Goal: Task Accomplishment & Management: Use online tool/utility

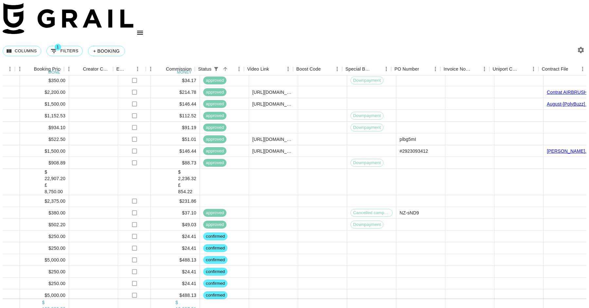
scroll to position [884, 685]
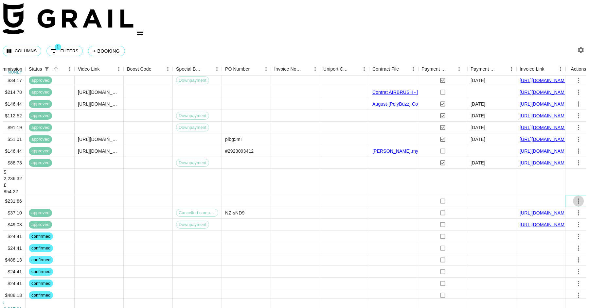
click at [576, 197] on icon "select merge strategy" at bounding box center [578, 201] width 8 height 8
click at [564, 185] on li "Confirm" at bounding box center [567, 187] width 43 height 12
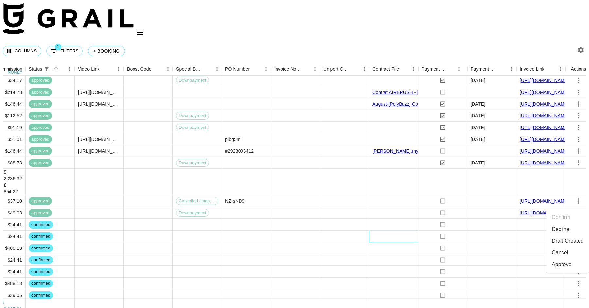
click at [399, 231] on div at bounding box center [393, 237] width 49 height 12
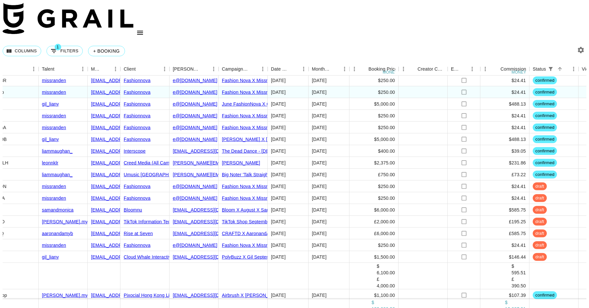
scroll to position [996, 182]
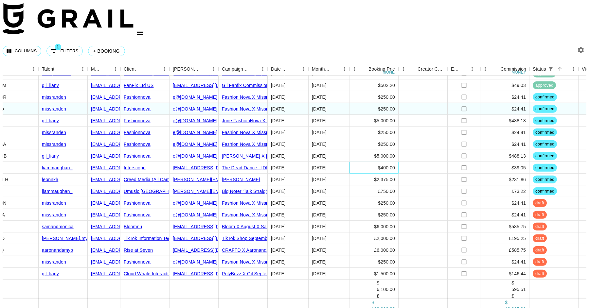
click at [378, 162] on div "$400.00" at bounding box center [373, 168] width 49 height 12
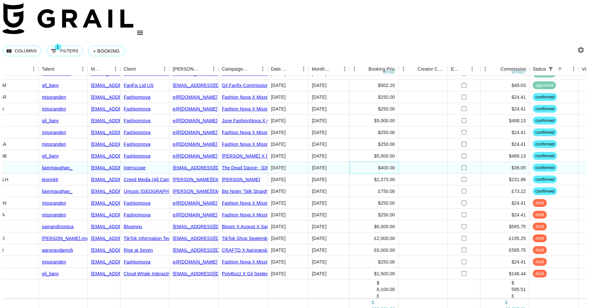
click at [378, 162] on div "$400.00" at bounding box center [373, 168] width 49 height 12
click at [355, 165] on input "400" at bounding box center [374, 167] width 48 height 5
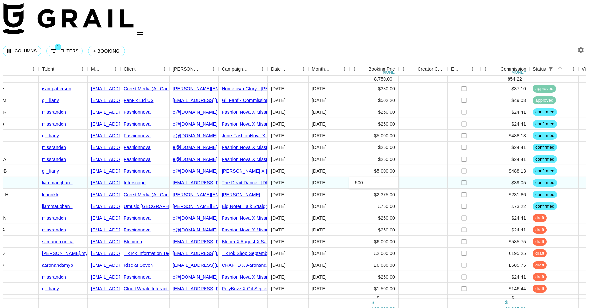
type input "500"
click at [426, 189] on div at bounding box center [422, 195] width 49 height 12
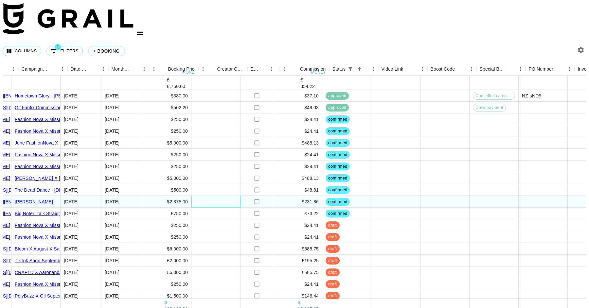
scroll to position [989, 424]
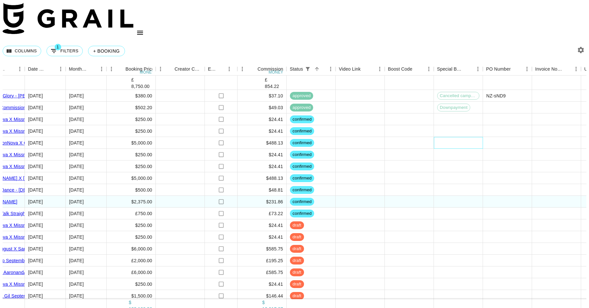
click at [467, 137] on div at bounding box center [458, 143] width 49 height 12
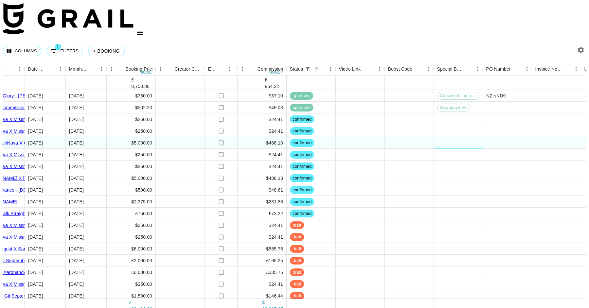
click at [467, 137] on div at bounding box center [458, 143] width 49 height 12
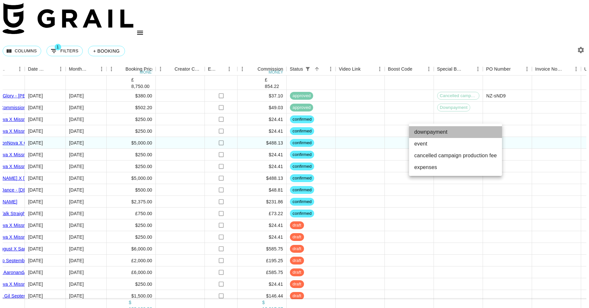
click at [453, 129] on li "downpayment" at bounding box center [455, 132] width 93 height 12
type input "downpayment"
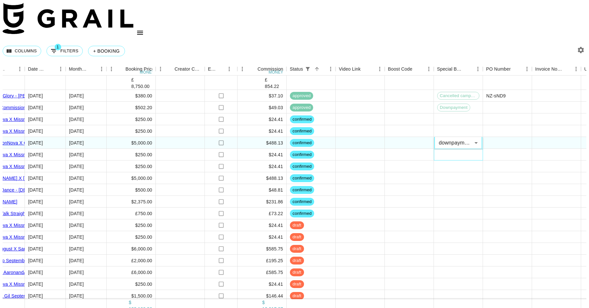
click at [441, 149] on div at bounding box center [458, 155] width 49 height 12
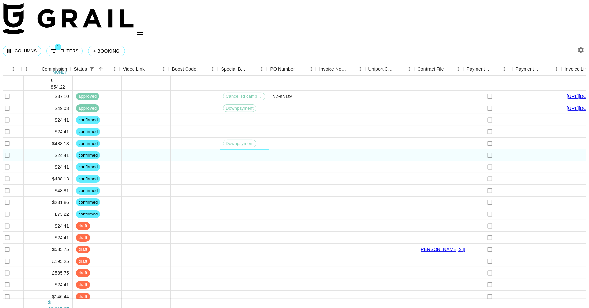
scroll to position [988, 685]
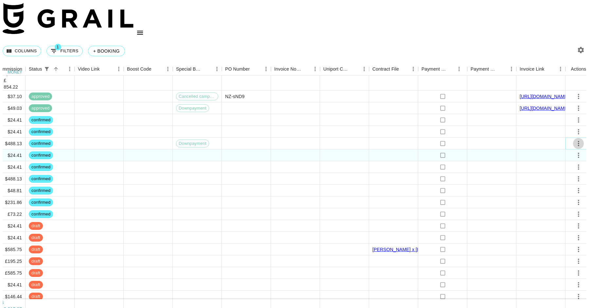
click at [577, 140] on icon "select merge strategy" at bounding box center [578, 144] width 8 height 8
click at [573, 180] on li "Approve" at bounding box center [567, 176] width 43 height 12
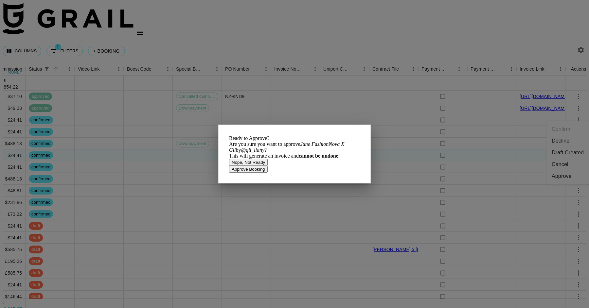
click at [268, 173] on button "Approve Booking" at bounding box center [248, 169] width 39 height 7
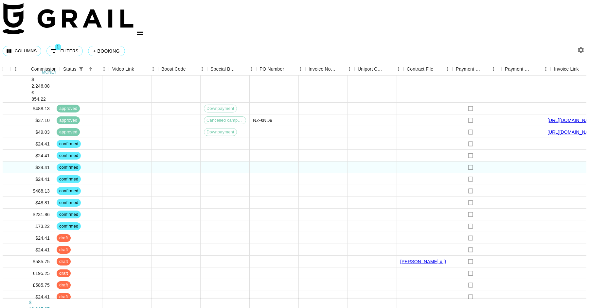
scroll to position [976, 685]
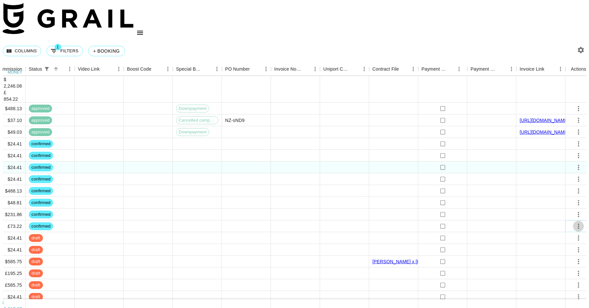
click at [578, 224] on icon "select merge strategy" at bounding box center [578, 226] width 1 height 5
click at [563, 235] on li "Draft Created" at bounding box center [567, 236] width 43 height 12
click at [336, 220] on div at bounding box center [344, 226] width 49 height 12
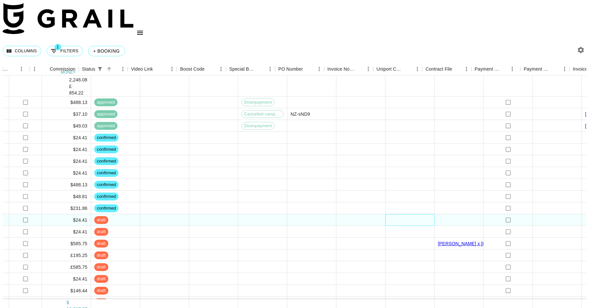
scroll to position [982, 685]
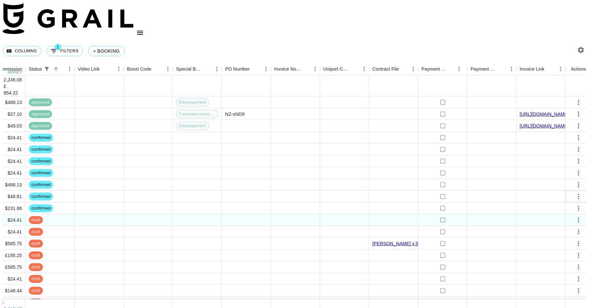
click at [575, 191] on button "select merge strategy" at bounding box center [578, 196] width 11 height 11
click at [564, 208] on li "Draft Created" at bounding box center [567, 206] width 43 height 12
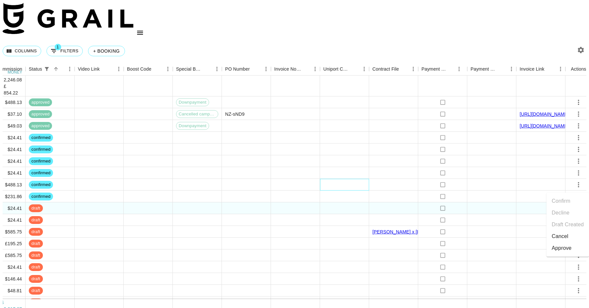
click at [346, 179] on div at bounding box center [344, 185] width 49 height 12
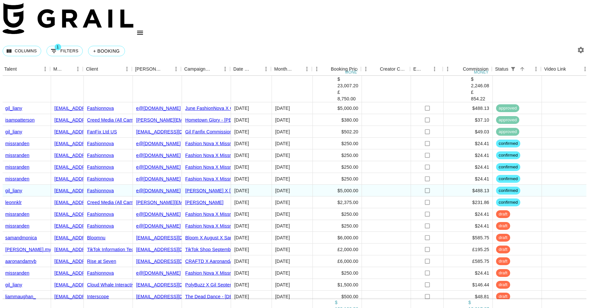
scroll to position [976, 219]
